Goal: Use online tool/utility: Use online tool/utility

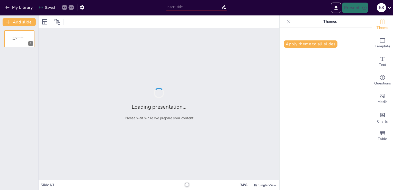
type input "Estrategias Integrales para la Protección de Activos"
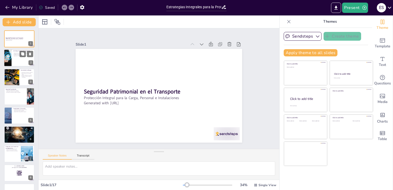
checkbox input "true"
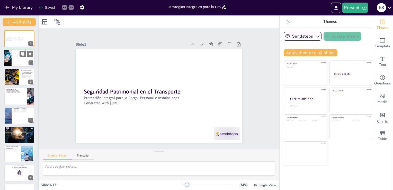
checkbox input "true"
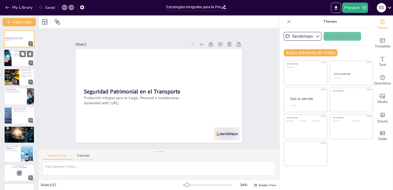
checkbox input "true"
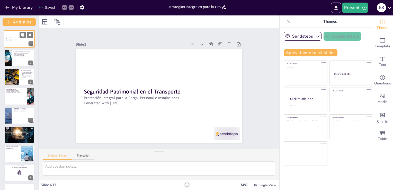
checkbox input "true"
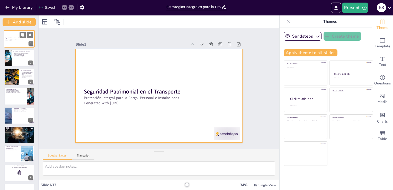
checkbox input "true"
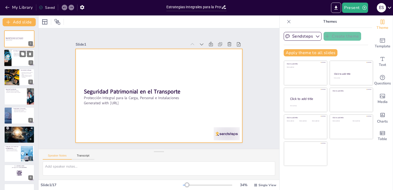
checkbox input "true"
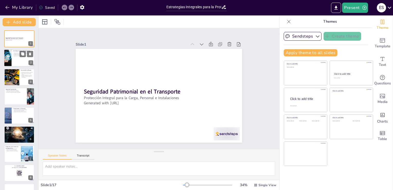
checkbox input "true"
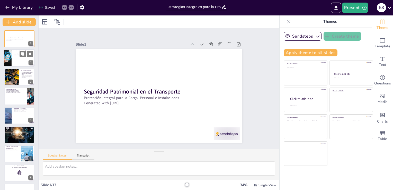
click at [14, 58] on div at bounding box center [19, 57] width 31 height 17
type textarea "La seguridad patrimonial no se limita a un solo aspecto, sino que abarca todos …"
checkbox input "true"
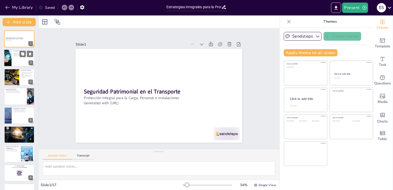
checkbox input "true"
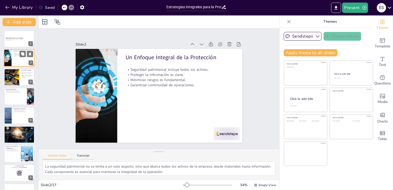
checkbox input "true"
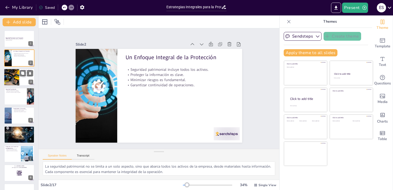
checkbox input "true"
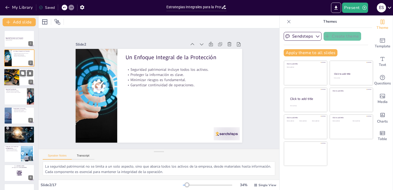
checkbox input "true"
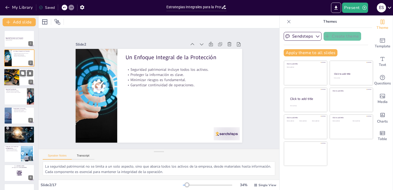
click at [20, 78] on div at bounding box center [19, 76] width 31 height 17
type textarea "Reconocer los riesgos es el primer paso para implementar medidas de seguridad e…"
checkbox input "true"
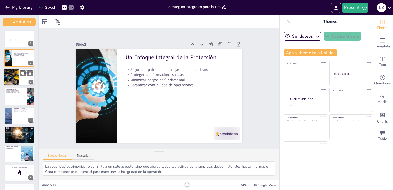
checkbox input "true"
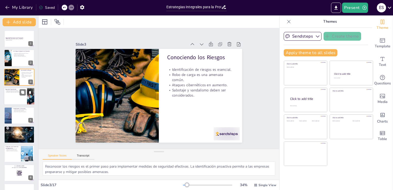
checkbox input "true"
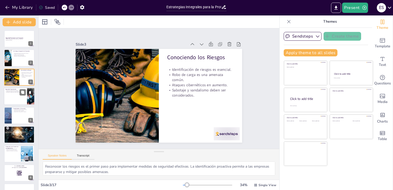
checkbox input "true"
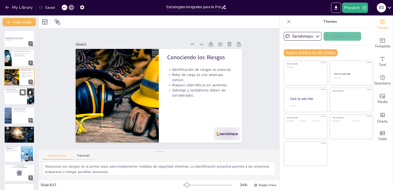
checkbox input "true"
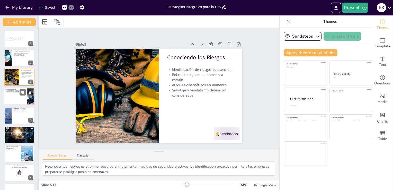
checkbox input "true"
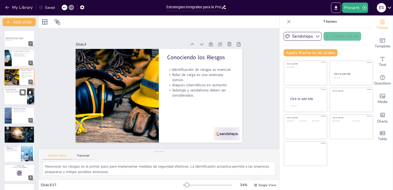
click at [19, 96] on div at bounding box center [19, 95] width 31 height 17
type textarea "La capacitación especializada es crucial para garantizar que el personal esté p…"
checkbox input "true"
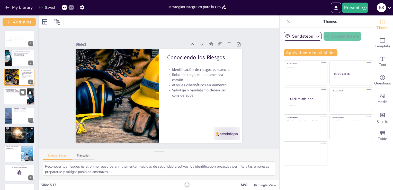
checkbox input "true"
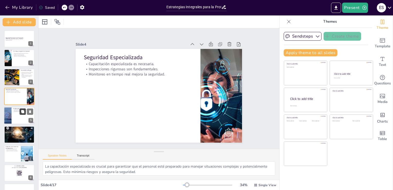
checkbox input "true"
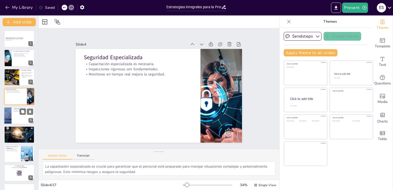
checkbox input "true"
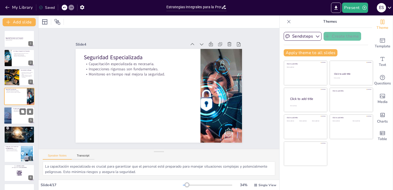
click at [20, 115] on div at bounding box center [19, 115] width 31 height 17
type textarea "El cumplimiento de regulaciones no solo es una obligación legal, sino que tambi…"
checkbox input "true"
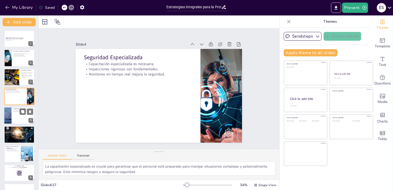
checkbox input "true"
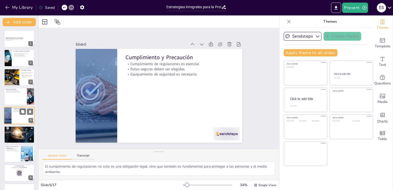
scroll to position [7, 0]
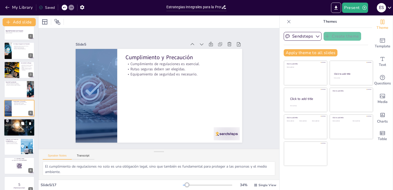
checkbox input "true"
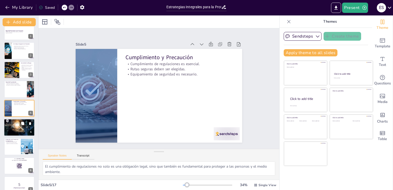
checkbox input "true"
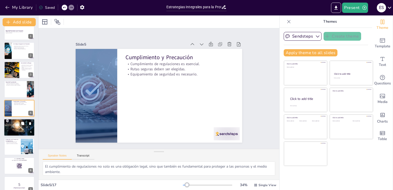
checkbox input "true"
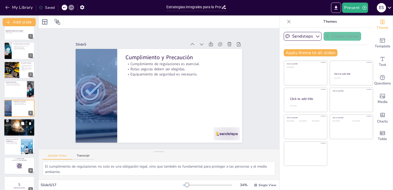
click at [19, 127] on div at bounding box center [19, 127] width 31 height 21
type textarea "El control de inventario asegura que se tenga un registro claro de la carga en …"
checkbox input "true"
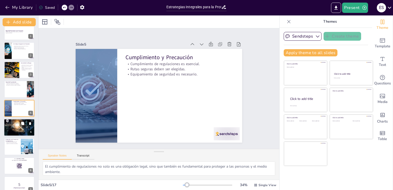
checkbox input "true"
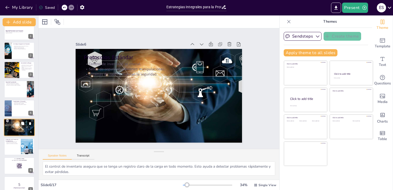
scroll to position [27, 0]
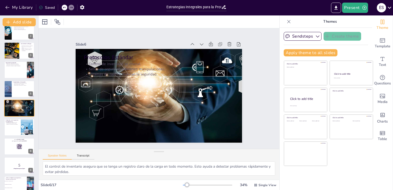
checkbox input "true"
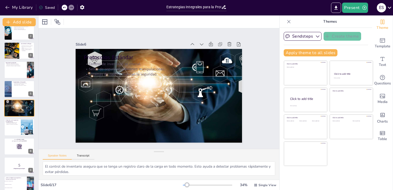
checkbox input "true"
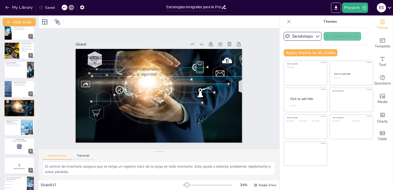
checkbox input "true"
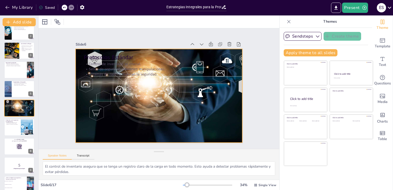
checkbox input "true"
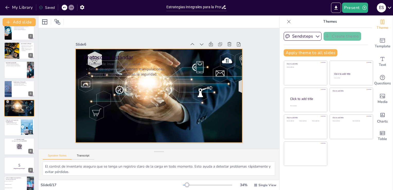
checkbox input "true"
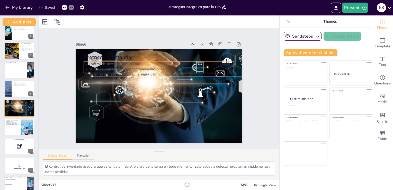
checkbox input "true"
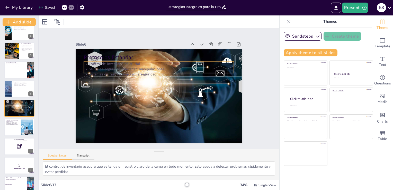
checkbox input "true"
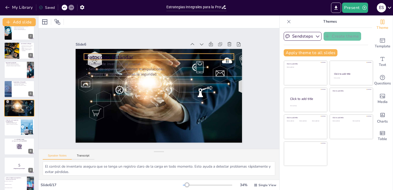
checkbox input "true"
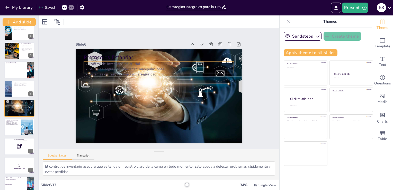
checkbox input "true"
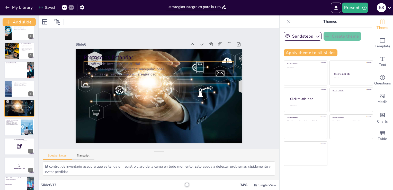
checkbox input "true"
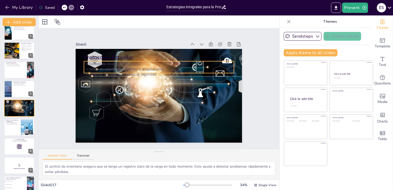
checkbox input "true"
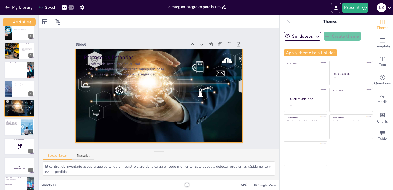
checkbox input "true"
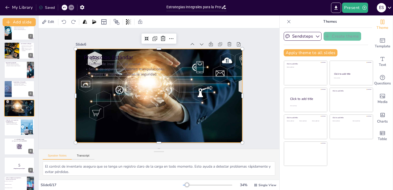
click at [207, 126] on div at bounding box center [151, 88] width 111 height 167
checkbox input "true"
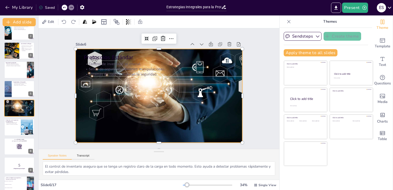
checkbox input "true"
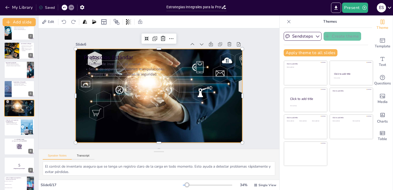
checkbox input "true"
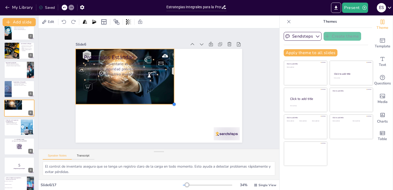
drag, startPoint x: 236, startPoint y: 139, endPoint x: 166, endPoint y: 100, distance: 80.3
click at [166, 100] on div "Protocolos Estándar Control de inventario es crucial. Sellos de seguridad previ…" at bounding box center [156, 95] width 190 height 153
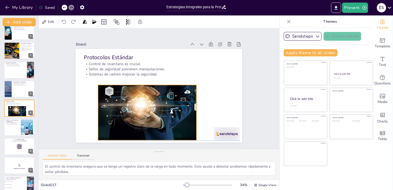
drag, startPoint x: 143, startPoint y: 90, endPoint x: 165, endPoint y: 126, distance: 42.2
click at [165, 126] on div at bounding box center [137, 103] width 118 height 106
click at [192, 110] on div at bounding box center [185, 126] width 26 height 52
drag, startPoint x: 192, startPoint y: 110, endPoint x: 188, endPoint y: 107, distance: 5.7
click at [188, 107] on div at bounding box center [184, 122] width 21 height 54
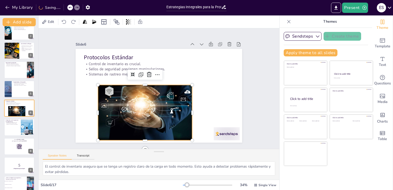
click at [166, 114] on div at bounding box center [141, 108] width 114 height 93
click at [166, 114] on div at bounding box center [137, 103] width 118 height 106
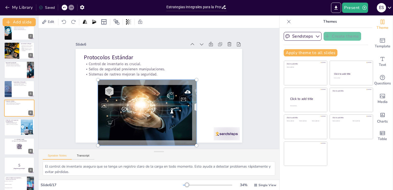
click at [203, 109] on div at bounding box center [154, 93] width 186 height 181
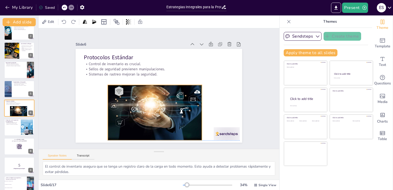
drag, startPoint x: 170, startPoint y: 117, endPoint x: 180, endPoint y: 116, distance: 9.9
click at [180, 116] on div at bounding box center [152, 111] width 110 height 85
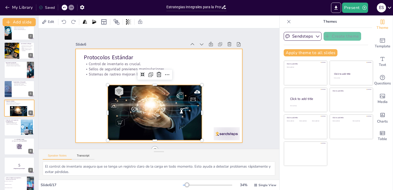
click at [218, 112] on div at bounding box center [152, 90] width 141 height 187
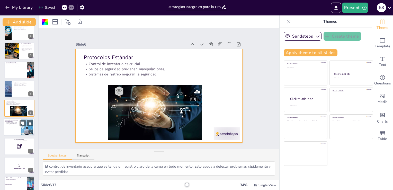
click at [13, 127] on div at bounding box center [19, 127] width 31 height 17
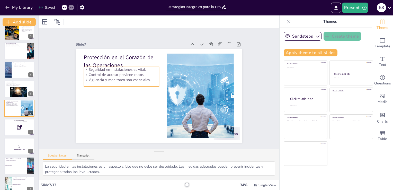
click at [107, 76] on p "Vigilancia y monitoreo son esenciales." at bounding box center [124, 72] width 74 height 21
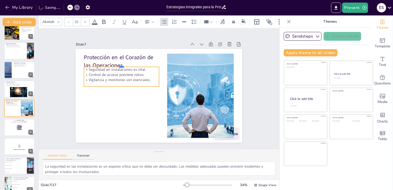
click at [118, 64] on div at bounding box center [138, 49] width 67 height 41
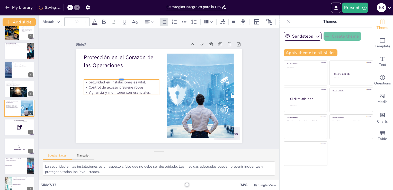
drag, startPoint x: 122, startPoint y: 65, endPoint x: 119, endPoint y: 77, distance: 13.0
click at [119, 77] on div at bounding box center [127, 66] width 73 height 27
drag, startPoint x: 117, startPoint y: 93, endPoint x: 115, endPoint y: 96, distance: 3.6
click at [115, 96] on div at bounding box center [120, 79] width 67 height 41
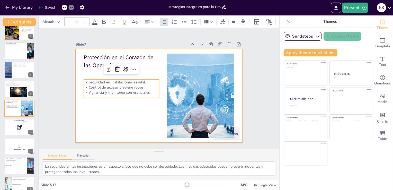
click at [136, 120] on div at bounding box center [156, 95] width 190 height 153
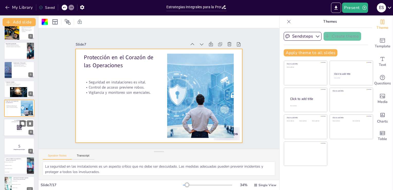
click at [12, 130] on div at bounding box center [19, 127] width 31 height 17
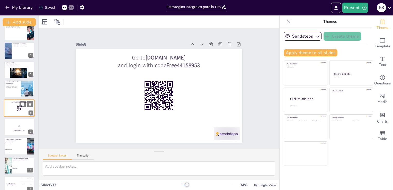
click at [12, 130] on p "¡Prepárense para el Quiz!" at bounding box center [19, 130] width 27 height 2
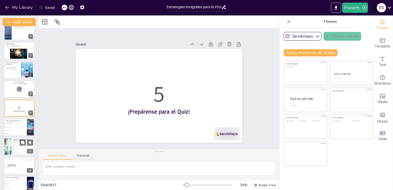
click at [15, 147] on li "Materiales criogénicos y peligrosos." at bounding box center [23, 145] width 23 height 3
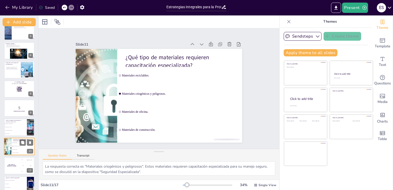
scroll to position [122, 0]
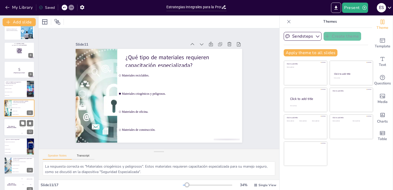
click at [12, 127] on h4 "The winner is [PERSON_NAME]" at bounding box center [11, 127] width 15 height 3
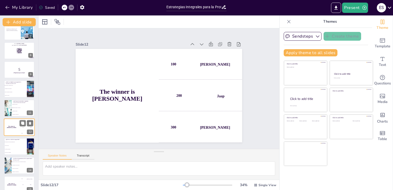
scroll to position [141, 0]
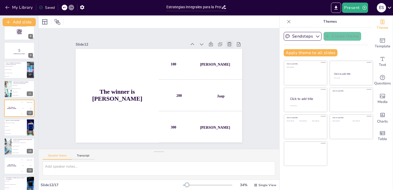
click at [220, 145] on icon at bounding box center [217, 148] width 6 height 6
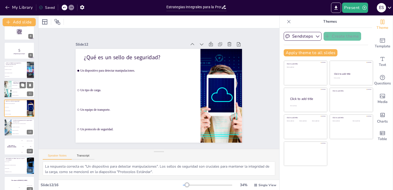
click at [18, 85] on span "Materiales reciclables." at bounding box center [23, 85] width 22 height 1
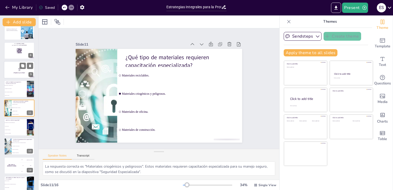
click at [18, 72] on p "5" at bounding box center [19, 70] width 28 height 6
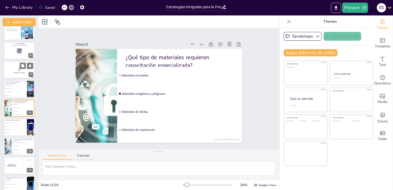
scroll to position [84, 0]
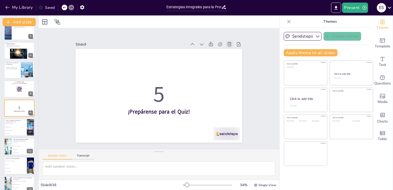
click at [237, 65] on icon at bounding box center [240, 68] width 6 height 6
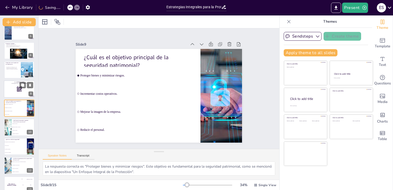
click at [13, 88] on div at bounding box center [19, 88] width 31 height 17
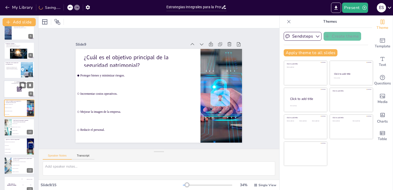
scroll to position [65, 0]
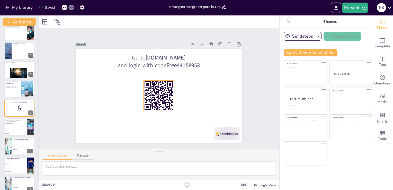
click at [150, 99] on rect at bounding box center [157, 95] width 36 height 36
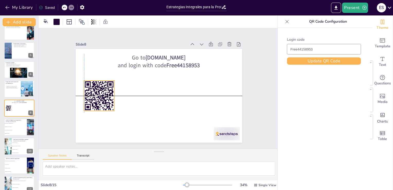
drag, startPoint x: 150, startPoint y: 93, endPoint x: 89, endPoint y: 95, distance: 61.5
click at [89, 91] on icon at bounding box center [102, 71] width 40 height 40
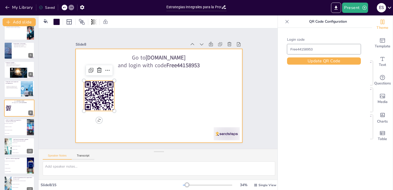
click at [136, 100] on div at bounding box center [152, 90] width 126 height 182
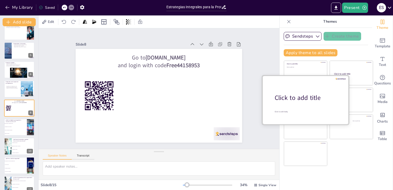
click at [304, 99] on div "Click to add title" at bounding box center [308, 97] width 66 height 9
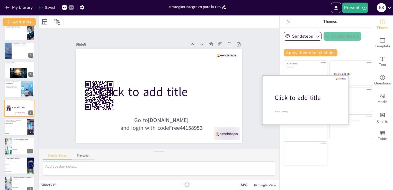
click at [304, 99] on div "Click to add title" at bounding box center [308, 97] width 66 height 9
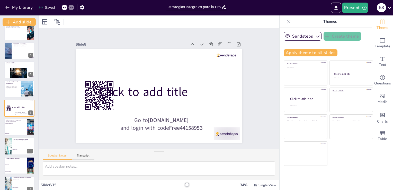
click at [339, 152] on div "Click to add title Click to add text Click to add title Click to add text Click…" at bounding box center [329, 113] width 90 height 106
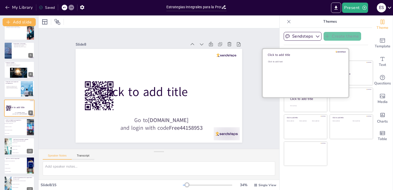
click at [298, 69] on div "Click to add text" at bounding box center [305, 76] width 74 height 32
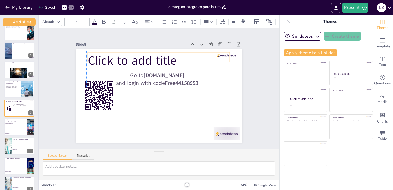
drag, startPoint x: 163, startPoint y: 65, endPoint x: 163, endPoint y: 59, distance: 5.9
click at [163, 59] on span "Click to add title" at bounding box center [142, 53] width 89 height 43
click at [258, 103] on div "Slide 1 Seguridad Patrimonial en el Transporte Protección Integral para la Carg…" at bounding box center [159, 89] width 261 height 168
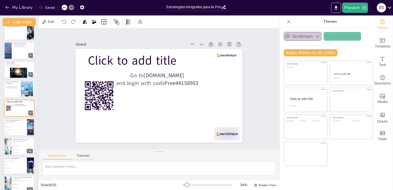
click at [316, 37] on icon "button" at bounding box center [318, 37] width 4 height 2
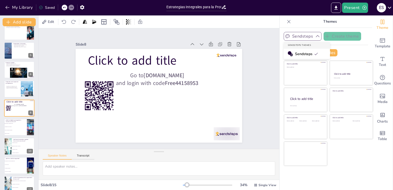
click at [315, 37] on icon "button" at bounding box center [317, 36] width 5 height 5
click at [12, 149] on span "Materiales de oficina." at bounding box center [23, 149] width 22 height 1
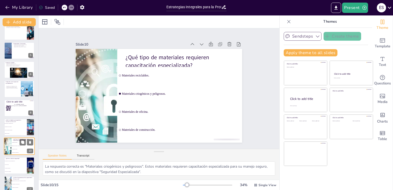
scroll to position [103, 0]
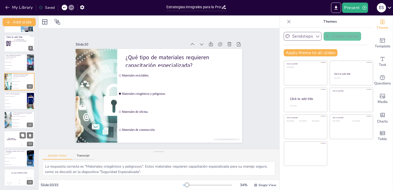
click at [17, 143] on div "The winner is [PERSON_NAME]" at bounding box center [11, 138] width 15 height 17
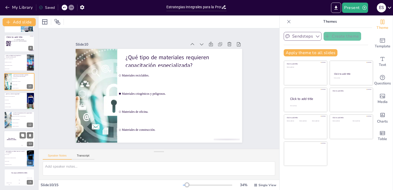
scroll to position [130, 0]
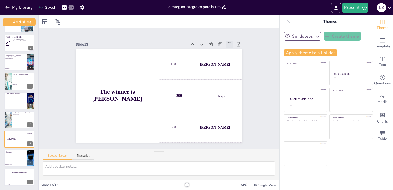
click at [237, 65] on icon at bounding box center [240, 68] width 6 height 6
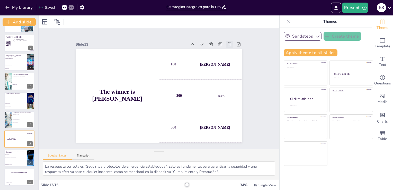
scroll to position [110, 0]
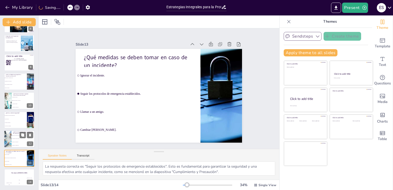
click at [17, 142] on li "Reducir costos operativos." at bounding box center [23, 142] width 23 height 3
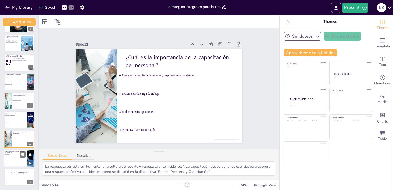
click at [17, 161] on li "Llamar a un amigo." at bounding box center [15, 161] width 23 height 3
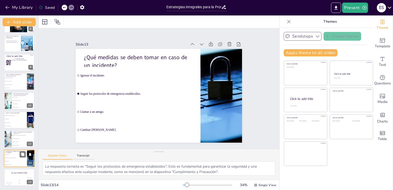
scroll to position [110, 0]
click at [16, 179] on div "Jaap 200" at bounding box center [19, 182] width 10 height 9
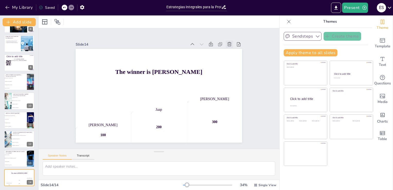
click at [233, 56] on div at bounding box center [237, 60] width 8 height 8
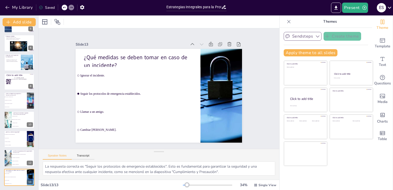
scroll to position [91, 0]
click at [336, 8] on icon "Export to PowerPoint" at bounding box center [336, 7] width 5 height 5
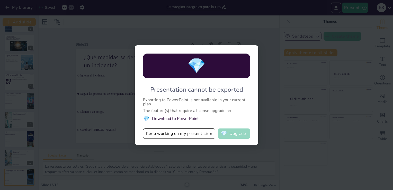
click at [234, 135] on button "💎 Upgrade" at bounding box center [234, 133] width 32 height 10
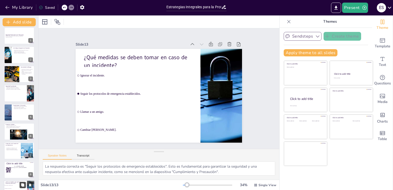
scroll to position [0, 0]
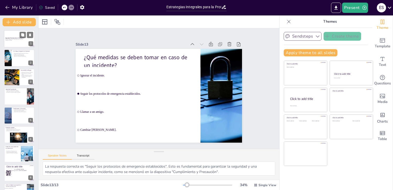
click at [19, 38] on strong "Seguridad Patrimonial en el Transporte" at bounding box center [14, 37] width 18 height 1
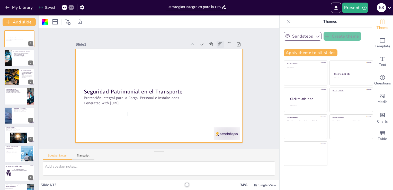
click at [227, 62] on icon at bounding box center [230, 65] width 6 height 6
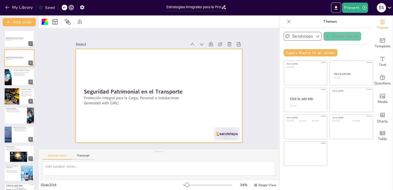
drag, startPoint x: 20, startPoint y: 60, endPoint x: 57, endPoint y: 49, distance: 38.7
click at [86, 49] on div "Slide 1 Seguridad Patrimonial en el Transporte Protección Integral para la Carg…" at bounding box center [158, 88] width 145 height 252
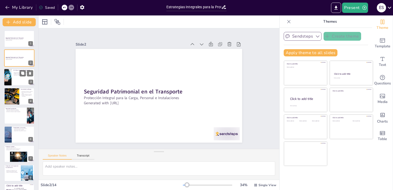
click at [16, 81] on div at bounding box center [19, 76] width 31 height 17
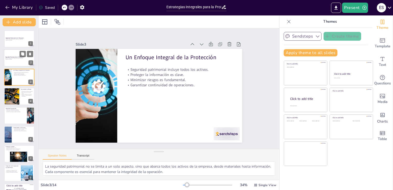
click at [19, 62] on div at bounding box center [19, 57] width 31 height 17
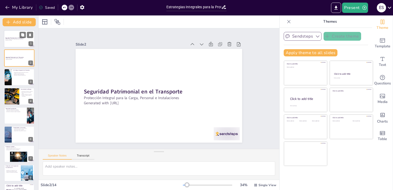
click at [20, 42] on div at bounding box center [19, 38] width 31 height 17
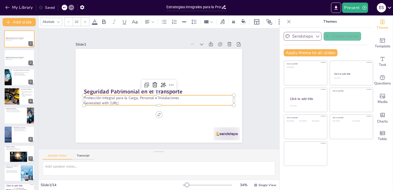
click at [127, 98] on p "Protección Integral para la Carga, Personal e Instalaciones" at bounding box center [153, 96] width 124 height 92
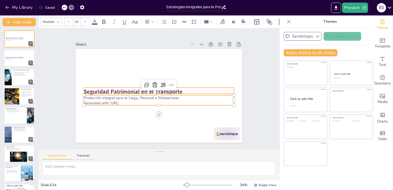
click at [145, 91] on strong "Seguridad Patrimonial en el Transporte" at bounding box center [164, 63] width 38 height 96
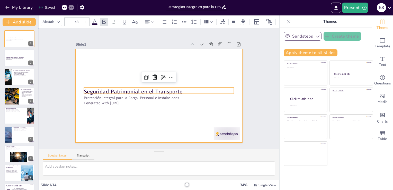
click at [76, 91] on div at bounding box center [157, 95] width 182 height 126
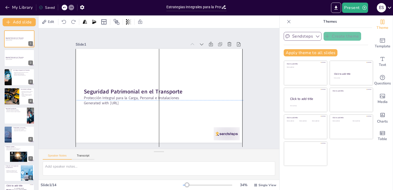
drag, startPoint x: 77, startPoint y: 90, endPoint x: 78, endPoint y: 94, distance: 4.5
click at [78, 94] on div at bounding box center [155, 94] width 190 height 174
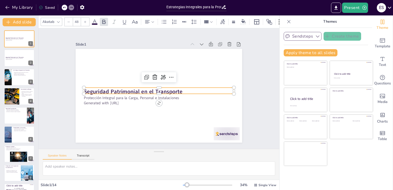
click at [94, 89] on strong "Seguridad Patrimonial en el Transporte" at bounding box center [136, 76] width 84 height 64
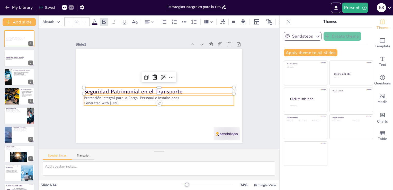
click at [134, 98] on p "Generated with [URL]" at bounding box center [144, 87] width 21 height 150
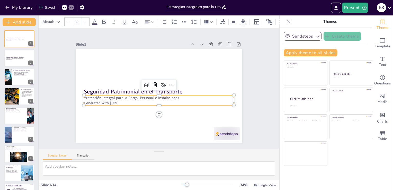
click at [83, 96] on p "Protección Integral para la Carga, Personal e Instalaciones" at bounding box center [158, 97] width 150 height 21
click at [86, 96] on p "Protección Integral para la Carga, Personal e Instalaciones" at bounding box center [155, 97] width 139 height 66
drag, startPoint x: 81, startPoint y: 96, endPoint x: 174, endPoint y: 97, distance: 92.9
click at [174, 97] on p "Protección Integral para la Carga, Personal e Instalaciones" at bounding box center [157, 97] width 148 height 36
copy p "rotección Integral para la Carga, Personal e Instalaciones"
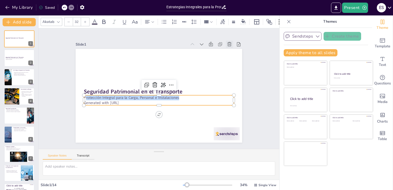
drag, startPoint x: 17, startPoint y: 41, endPoint x: 225, endPoint y: 42, distance: 207.7
click at [235, 57] on icon at bounding box center [237, 59] width 5 height 5
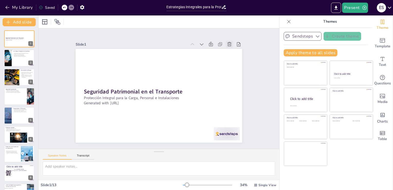
click at [233, 116] on icon at bounding box center [236, 119] width 7 height 7
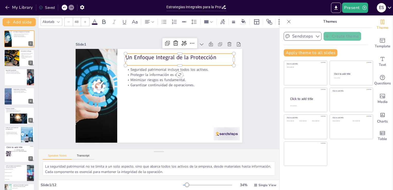
click at [136, 56] on p "Un Enfoque Integral de la Protección" at bounding box center [188, 65] width 105 height 41
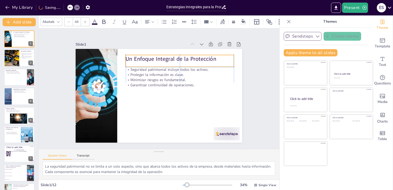
click at [132, 57] on p "Un Enfoque Integral de la Protección" at bounding box center [186, 64] width 108 height 30
click at [139, 57] on p "Un Enfoque Integral de la Protección" at bounding box center [190, 69] width 102 height 51
click at [132, 57] on p "Un Enfoque Integral de la Protección" at bounding box center [186, 64] width 108 height 30
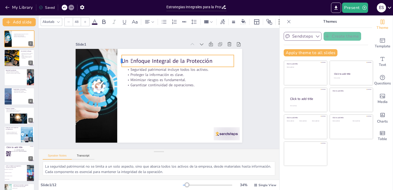
drag, startPoint x: 121, startPoint y: 59, endPoint x: 117, endPoint y: 59, distance: 3.9
click at [123, 59] on div at bounding box center [126, 53] width 6 height 12
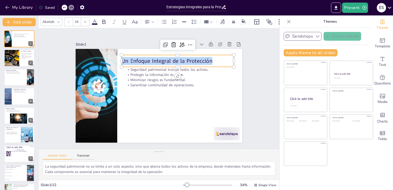
drag, startPoint x: 119, startPoint y: 59, endPoint x: 208, endPoint y: 60, distance: 89.6
click at [208, 60] on p "Un Enfoque Integral de la Protección" at bounding box center [190, 77] width 95 height 72
copy p "Un Enfoque Integral de la Protección"
click at [126, 92] on p "Proteger la información es clave." at bounding box center [137, 100] width 108 height 16
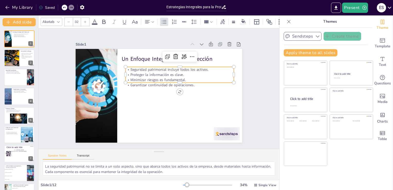
click at [135, 67] on p "Seguridad patrimonial incluye todos los activos." at bounding box center [185, 79] width 101 height 49
click at [130, 67] on p "Seguridad patrimonial incluye todos los activos." at bounding box center [183, 74] width 107 height 28
drag, startPoint x: 126, startPoint y: 67, endPoint x: 151, endPoint y: 67, distance: 25.2
click at [152, 67] on div "Seguridad patrimonial incluye todos los activos. Proteger la información es cla…" at bounding box center [178, 103] width 53 height 109
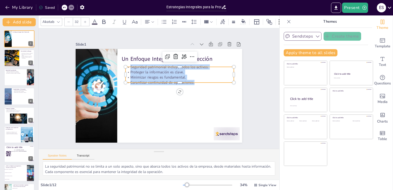
drag, startPoint x: 127, startPoint y: 65, endPoint x: 192, endPoint y: 79, distance: 66.9
click at [156, 79] on div "Seguridad patrimonial incluye todos los activos. Proteger la información es cla…" at bounding box center [145, 68] width 21 height 108
copy div "Seguridad patrimonial incluye todos los activos. Proteger la información es cla…"
click at [98, 100] on div at bounding box center [107, 52] width 167 height 164
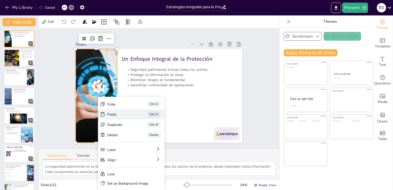
click at [115, 122] on div "Paste" at bounding box center [127, 131] width 24 height 19
click at [119, 111] on div "Copy" at bounding box center [130, 121] width 22 height 21
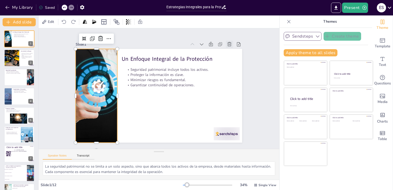
click at [235, 57] on icon at bounding box center [237, 59] width 5 height 5
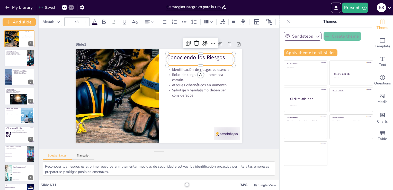
click at [180, 63] on p "Conociendo los Riesgos" at bounding box center [211, 83] width 62 height 40
click at [178, 60] on p "Conociendo los Riesgos" at bounding box center [210, 77] width 64 height 34
click at [182, 65] on p "Conociendo los Riesgos" at bounding box center [211, 88] width 58 height 46
drag, startPoint x: 165, startPoint y: 57, endPoint x: 222, endPoint y: 58, distance: 57.4
click at [222, 60] on p "Conociendo los Riesgos" at bounding box center [208, 74] width 66 height 28
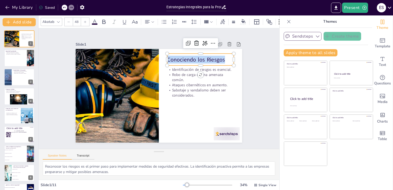
copy p "Conociendo los Riesgos"
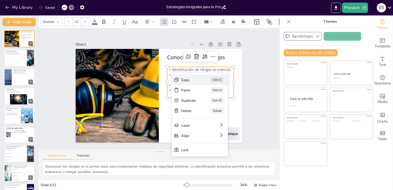
click at [158, 152] on div "Copy" at bounding box center [154, 160] width 8 height 16
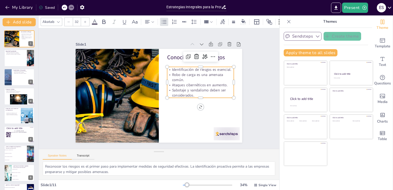
click at [172, 71] on p "Identificación de riesgos es esencial." at bounding box center [204, 83] width 65 height 25
click at [174, 74] on p "Identificación de riesgos es esencial." at bounding box center [204, 93] width 60 height 38
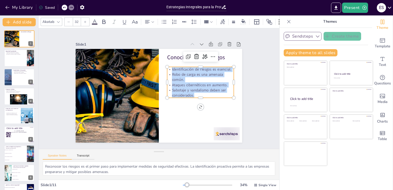
drag, startPoint x: 167, startPoint y: 67, endPoint x: 220, endPoint y: 92, distance: 58.7
click at [220, 92] on div "Identificación de riesgos es esencial. Robo de carga es una amenaza común. Ataq…" at bounding box center [188, 118] width 64 height 72
copy div "Identificación de riesgos es esencial. Robo de carga es una amenaza común. Ataq…"
click at [238, 73] on icon at bounding box center [241, 76] width 7 height 7
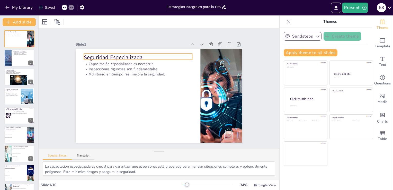
click at [81, 56] on div "Seguridad Especializada Capacitación especializada es necesaria. Inspecciones r…" at bounding box center [156, 95] width 187 height 141
click at [152, 11] on div at bounding box center [154, 8] width 5 height 5
click at [91, 56] on p "Seguridad Especializada" at bounding box center [145, 54] width 108 height 30
click at [178, 56] on p "Seguridad Especializada" at bounding box center [187, 64] width 19 height 108
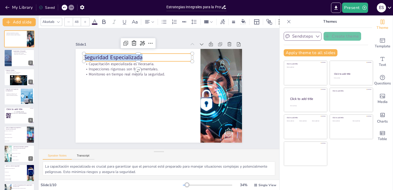
drag, startPoint x: 81, startPoint y: 56, endPoint x: 139, endPoint y: 57, distance: 57.7
click at [139, 57] on p "Seguridad Especializada" at bounding box center [157, 51] width 98 height 61
copy p "Seguridad Especializada"
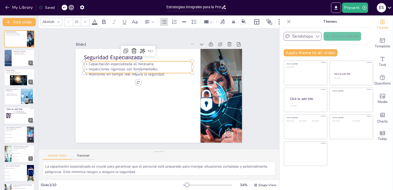
click at [95, 62] on p "Capacitación especializada es necesaria." at bounding box center [147, 58] width 104 height 38
click at [90, 61] on p "Capacitación especializada es necesaria." at bounding box center [143, 60] width 107 height 28
click at [95, 61] on p "Capacitación especializada es necesaria." at bounding box center [147, 58] width 104 height 38
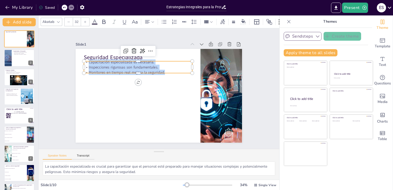
drag, startPoint x: 84, startPoint y: 61, endPoint x: 161, endPoint y: 70, distance: 77.2
click at [169, 70] on div "Capacitación especializada es necesaria. Inspecciones rigurosas son fundamental…" at bounding box center [182, 69] width 27 height 109
copy div "Capacitación especializada es necesaria. Inspecciones rigurosas son fundamental…"
click at [238, 100] on icon at bounding box center [241, 103] width 6 height 6
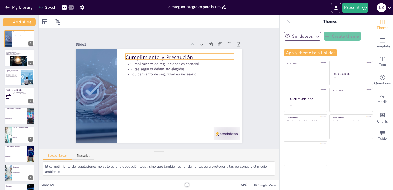
click at [144, 55] on p "Cumplimiento y Precaución" at bounding box center [193, 72] width 98 height 61
click at [152, 55] on p "Cumplimiento y Precaución" at bounding box center [195, 79] width 86 height 78
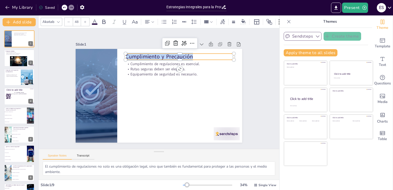
drag, startPoint x: 122, startPoint y: 55, endPoint x: 190, endPoint y: 55, distance: 67.4
click at [190, 55] on p "Cumplimiento y Precaución" at bounding box center [196, 94] width 51 height 102
copy p "Cumplimiento y Precaución"
click at [131, 62] on p "Cumplimiento de regulaciones es esencial." at bounding box center [184, 69] width 107 height 28
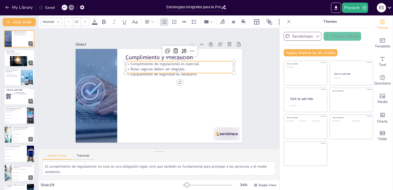
click at [138, 62] on p "Cumplimiento de regulaciones es esencial." at bounding box center [188, 74] width 101 height 49
click at [141, 62] on p "Cumplimiento de regulaciones es esencial." at bounding box center [189, 77] width 96 height 59
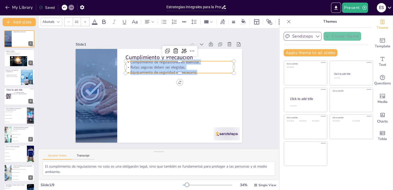
drag, startPoint x: 127, startPoint y: 62, endPoint x: 193, endPoint y: 71, distance: 67.0
click at [193, 71] on div "Cumplimiento de regulaciones es esencial. Rutas seguras deben ser elegidas. Equ…" at bounding box center [187, 98] width 58 height 105
copy div "Cumplimiento de regulaciones es esencial. Rutas seguras deben ser elegidas. Equ…"
click at [165, 168] on icon at bounding box center [162, 171] width 7 height 7
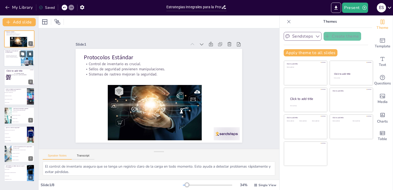
click at [16, 59] on div at bounding box center [19, 57] width 31 height 17
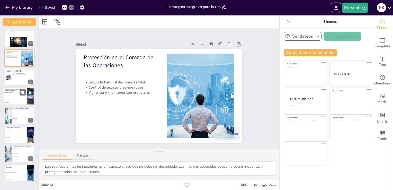
click at [16, 100] on li "Mejorar la imagen de la empresa." at bounding box center [15, 99] width 23 height 3
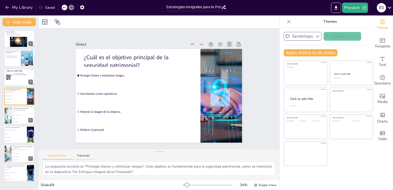
click at [235, 57] on icon at bounding box center [237, 59] width 5 height 5
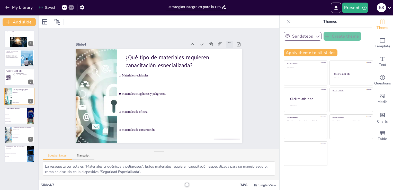
click at [239, 74] on icon at bounding box center [241, 76] width 5 height 5
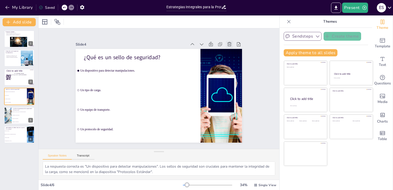
click at [236, 108] on icon at bounding box center [239, 111] width 6 height 6
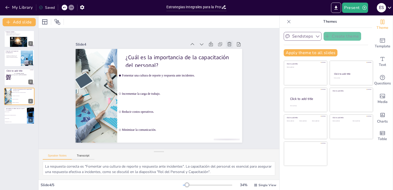
click at [237, 65] on icon at bounding box center [239, 67] width 5 height 5
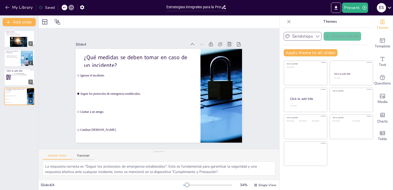
click at [235, 57] on icon at bounding box center [237, 59] width 5 height 5
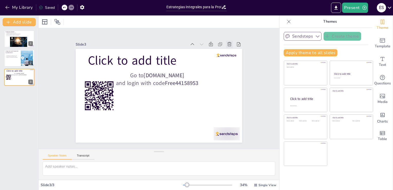
click at [239, 74] on icon at bounding box center [241, 76] width 5 height 5
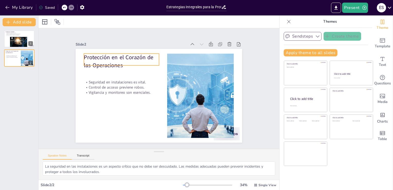
click at [99, 55] on p "Protección en el Corazón de las Operaciones" at bounding box center [136, 48] width 75 height 45
click at [176, 55] on p "Protección en el Corazón de las Operaciones" at bounding box center [201, 69] width 51 height 73
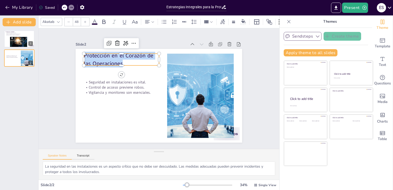
drag, startPoint x: 80, startPoint y: 54, endPoint x: 118, endPoint y: 61, distance: 38.7
click at [118, 61] on p "Protección en el Corazón de las Operaciones" at bounding box center [125, 55] width 76 height 23
copy p "Protección en el Corazón de las Operaciones"
click at [86, 80] on p "Seguridad en instalaciones es vital." at bounding box center [122, 78] width 75 height 13
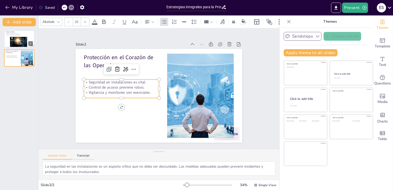
click at [106, 80] on p "Seguridad en instalaciones es vital." at bounding box center [135, 59] width 59 height 54
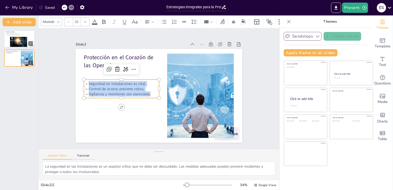
drag, startPoint x: 85, startPoint y: 80, endPoint x: 147, endPoint y: 91, distance: 63.5
click at [147, 91] on div "Seguridad en instalaciones es vital. Control de acceso previene robos. Vigilanc…" at bounding box center [122, 81] width 76 height 31
click at [238, 73] on icon at bounding box center [241, 76] width 7 height 7
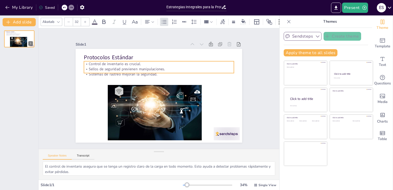
click at [224, 66] on p "Sellos de seguridad previenen manipulaciones." at bounding box center [165, 69] width 144 height 51
click at [250, 62] on div "Slide 1 Protocolos Estándar Control de inventario es crucial. Sellos de segurid…" at bounding box center [158, 88] width 219 height 163
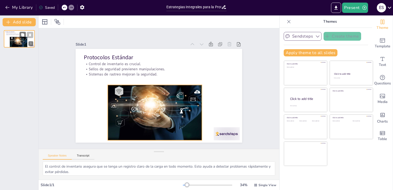
click at [10, 38] on div at bounding box center [19, 42] width 18 height 12
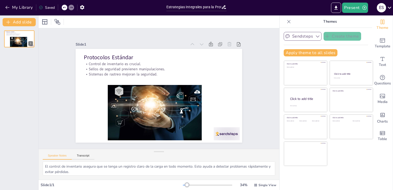
click at [237, 65] on icon at bounding box center [240, 68] width 6 height 6
